Goal: Navigation & Orientation: Find specific page/section

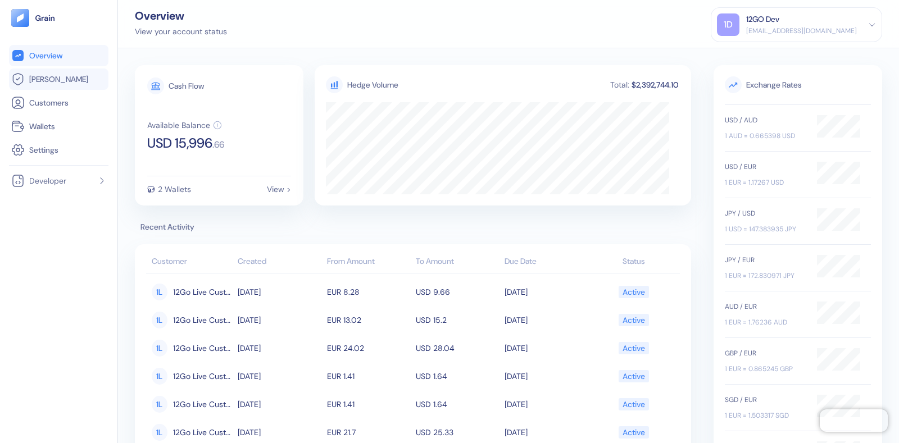
click at [34, 75] on span "[PERSON_NAME]" at bounding box center [58, 79] width 59 height 11
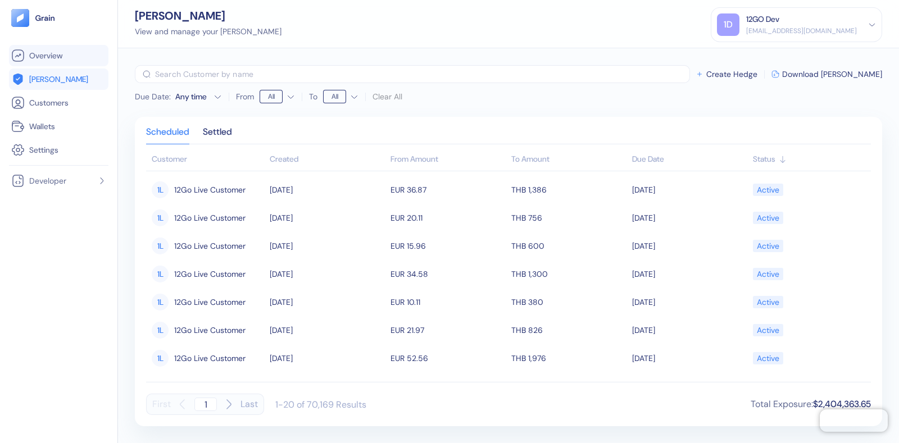
click at [50, 52] on span "Overview" at bounding box center [45, 55] width 33 height 11
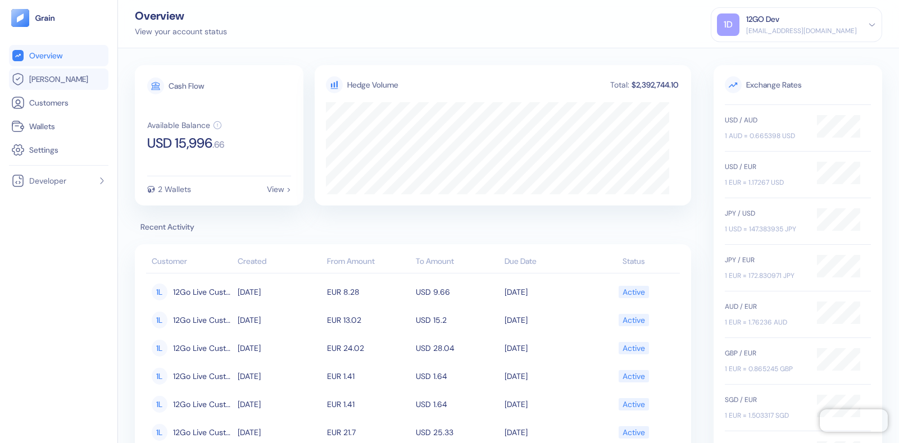
click at [60, 84] on link "[PERSON_NAME]" at bounding box center [58, 79] width 95 height 13
